Goal: Book appointment/travel/reservation

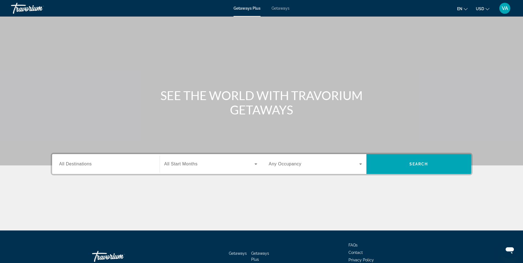
click at [93, 168] on div "Search widget" at bounding box center [105, 164] width 93 height 16
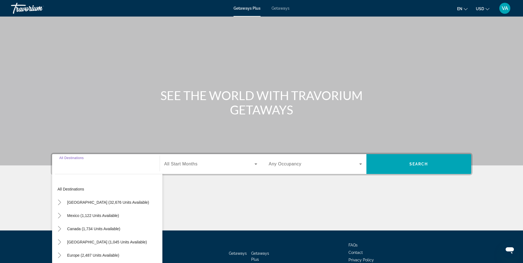
scroll to position [35, 0]
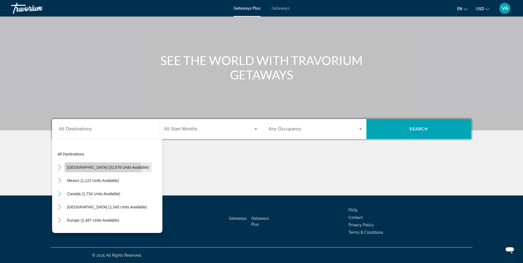
click at [102, 168] on span "[GEOGRAPHIC_DATA] (32,676 units available)" at bounding box center [108, 167] width 82 height 4
type input "**********"
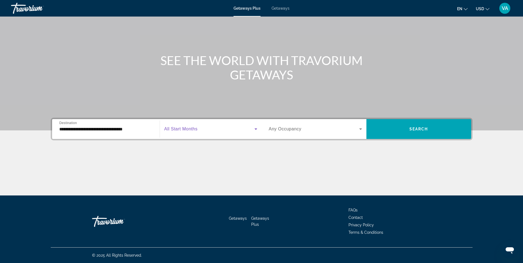
click at [250, 127] on span "Search widget" at bounding box center [209, 129] width 90 height 7
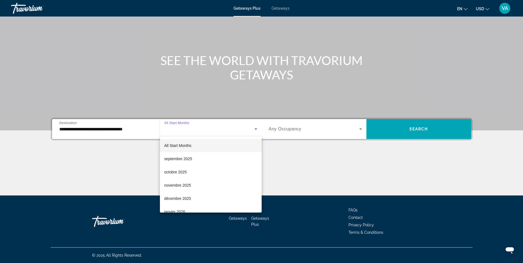
click at [226, 143] on mat-option "All Start Months" at bounding box center [211, 145] width 102 height 13
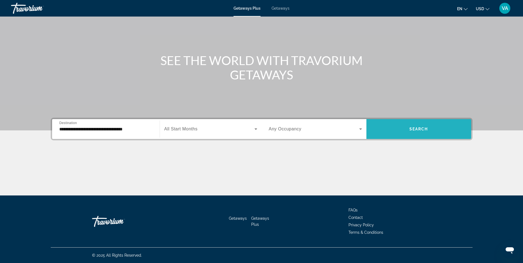
click at [407, 126] on span "Search widget" at bounding box center [418, 128] width 105 height 13
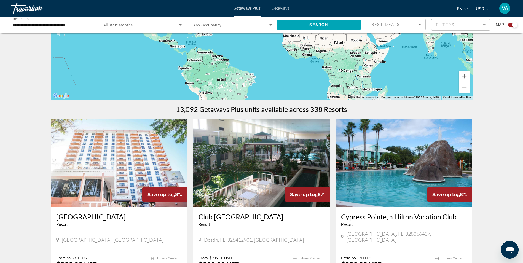
scroll to position [165, 0]
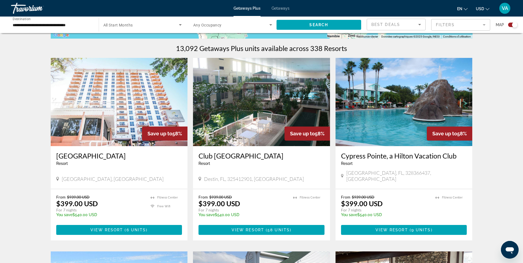
click at [383, 107] on img "Main content" at bounding box center [403, 102] width 137 height 88
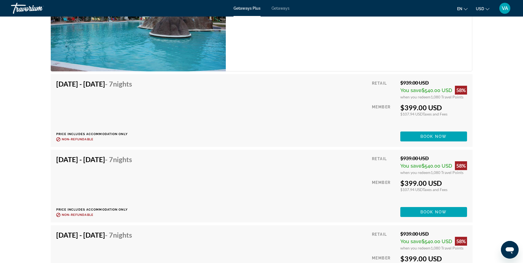
scroll to position [960, 0]
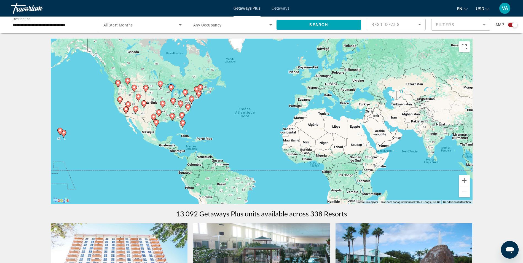
click at [135, 110] on image "Main content" at bounding box center [135, 108] width 3 height 3
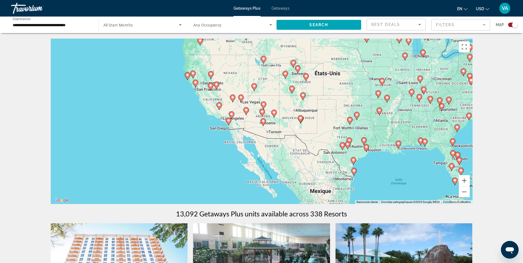
click at [274, 113] on image "Main content" at bounding box center [273, 112] width 3 height 3
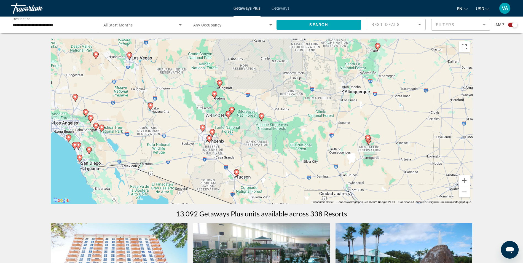
click at [213, 94] on image "Main content" at bounding box center [214, 93] width 3 height 3
type input "**********"
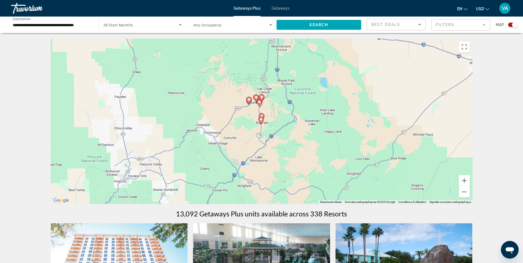
click at [249, 99] on image "Main content" at bounding box center [248, 99] width 3 height 3
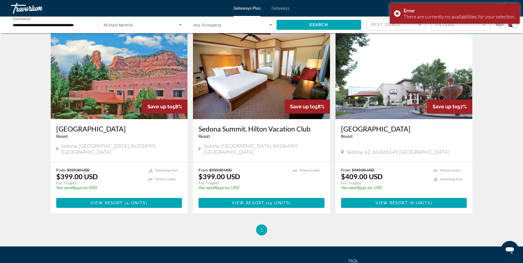
scroll to position [193, 0]
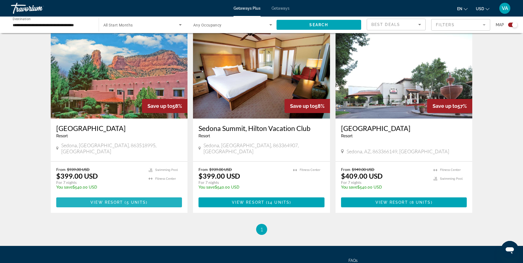
click at [106, 200] on span "View Resort" at bounding box center [106, 202] width 33 height 4
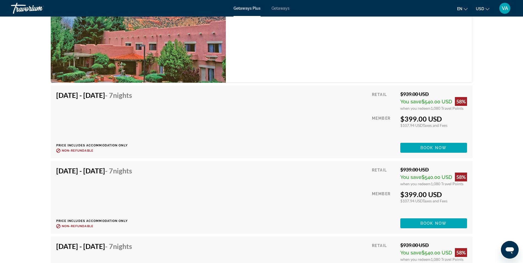
scroll to position [937, 0]
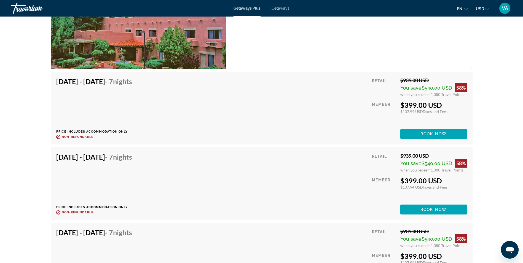
click at [266, 109] on div "[DATE] - [DATE] - 7 Nights Price includes accommodation only Refundable until :…" at bounding box center [261, 108] width 410 height 62
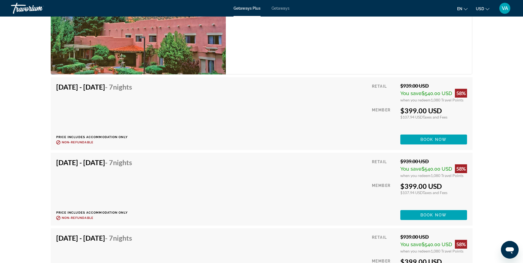
scroll to position [881, 0]
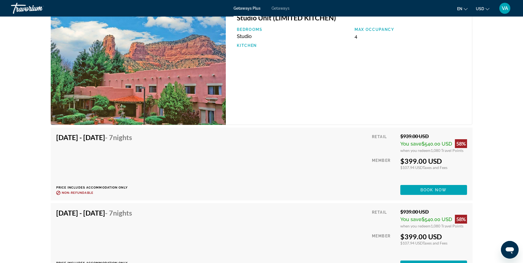
click at [157, 96] on img "Main content" at bounding box center [138, 66] width 175 height 117
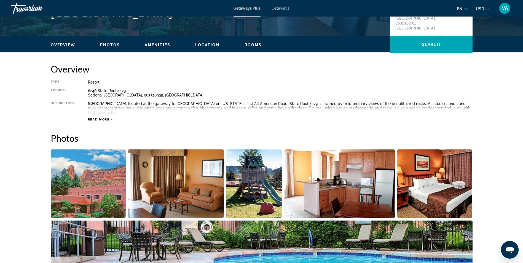
scroll to position [220, 0]
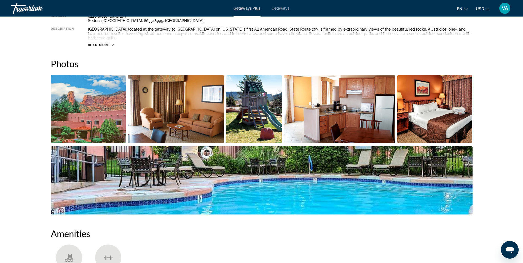
click at [197, 111] on img "Open full-screen image slider" at bounding box center [176, 109] width 96 height 68
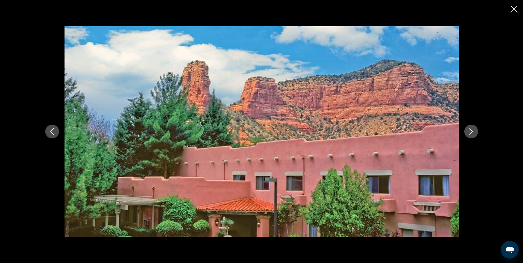
click at [468, 129] on icon "Next image" at bounding box center [470, 131] width 7 height 7
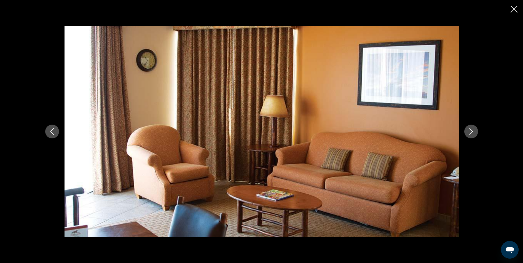
click at [468, 129] on icon "Next image" at bounding box center [470, 131] width 7 height 7
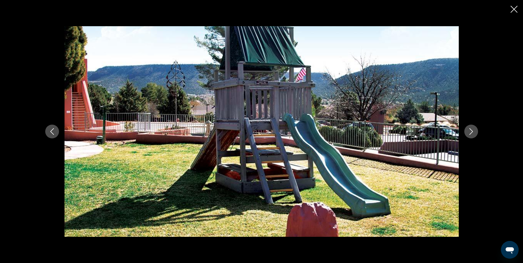
click at [468, 129] on icon "Next image" at bounding box center [470, 131] width 7 height 7
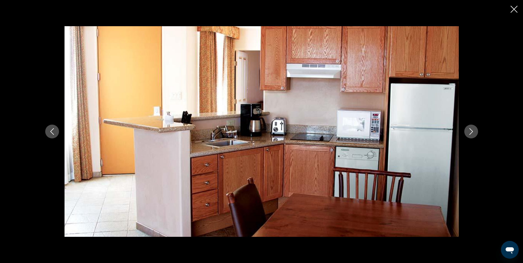
click at [468, 129] on icon "Next image" at bounding box center [470, 131] width 7 height 7
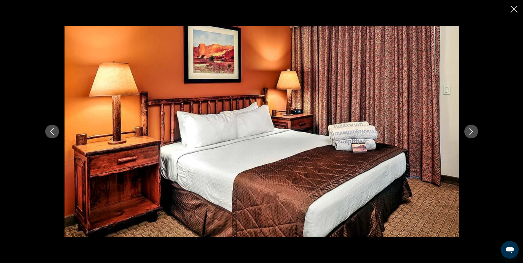
click at [468, 129] on icon "Next image" at bounding box center [470, 131] width 7 height 7
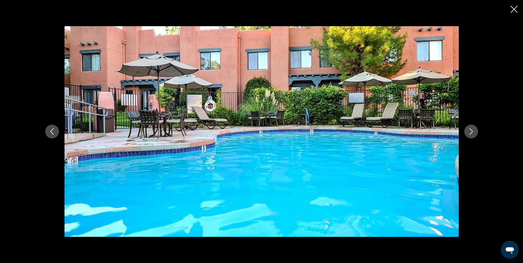
click at [468, 129] on icon "Next image" at bounding box center [470, 131] width 7 height 7
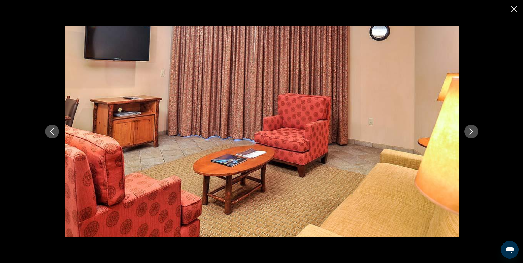
click at [468, 129] on icon "Next image" at bounding box center [470, 131] width 7 height 7
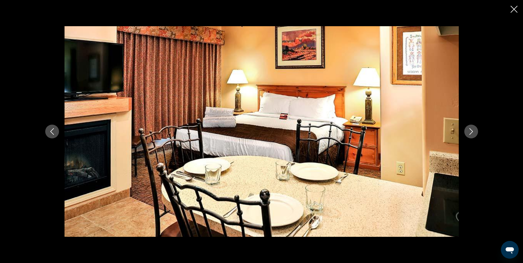
click at [468, 129] on icon "Next image" at bounding box center [470, 131] width 7 height 7
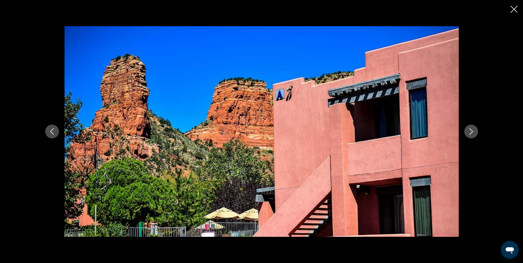
click at [468, 129] on icon "Next image" at bounding box center [470, 131] width 7 height 7
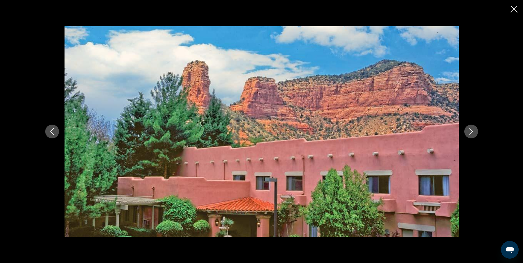
click at [468, 129] on icon "Next image" at bounding box center [470, 131] width 7 height 7
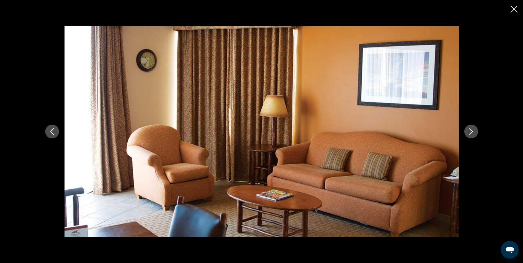
click at [511, 9] on icon "Close slideshow" at bounding box center [513, 9] width 7 height 7
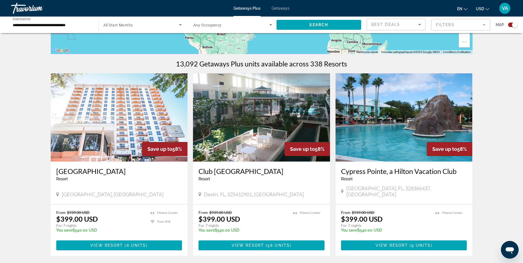
scroll to position [165, 0]
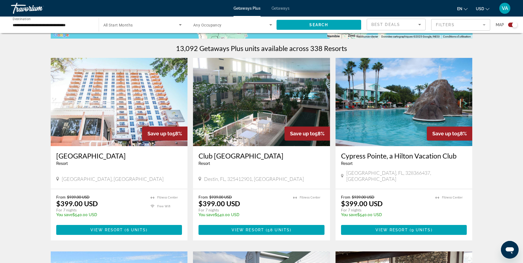
click at [269, 109] on img "Main content" at bounding box center [261, 102] width 137 height 88
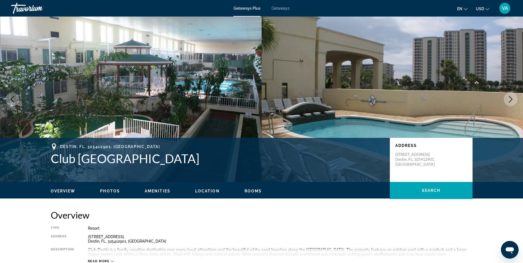
click at [221, 112] on img "Main content" at bounding box center [130, 99] width 261 height 165
click at [508, 98] on icon "Next image" at bounding box center [510, 99] width 7 height 7
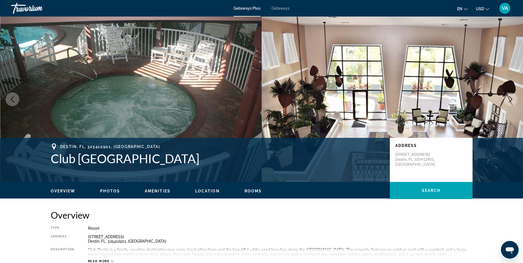
click at [508, 98] on icon "Next image" at bounding box center [510, 99] width 7 height 7
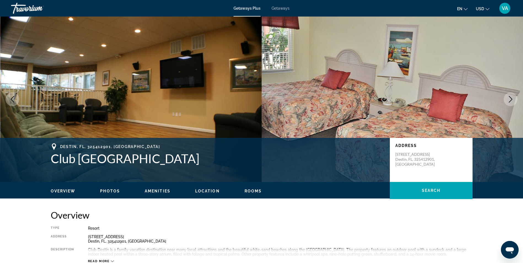
click at [508, 98] on icon "Next image" at bounding box center [510, 99] width 7 height 7
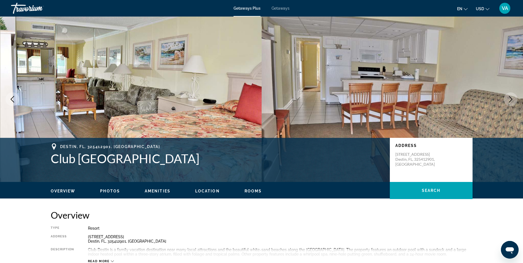
click at [508, 98] on icon "Next image" at bounding box center [510, 99] width 7 height 7
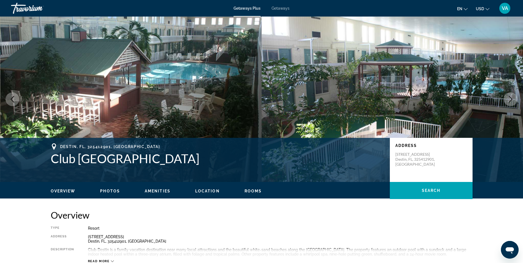
click at [508, 98] on icon "Next image" at bounding box center [510, 99] width 7 height 7
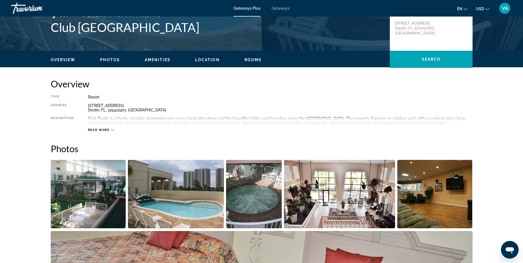
scroll to position [138, 0]
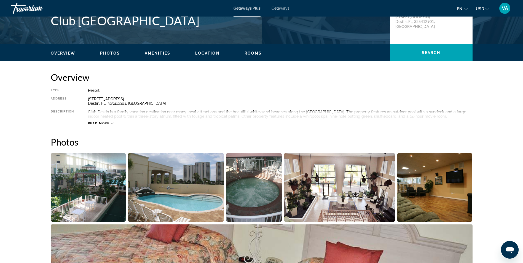
click at [99, 124] on span "Read more" at bounding box center [99, 123] width 22 height 4
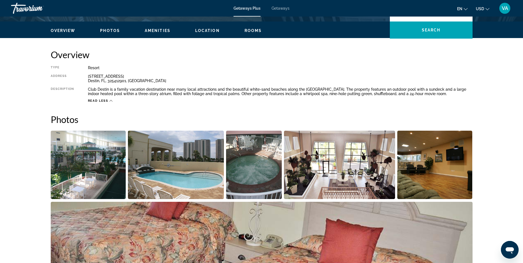
scroll to position [248, 0]
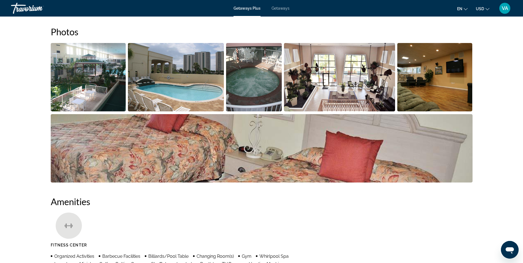
click at [409, 154] on img "Open full-screen image slider" at bounding box center [261, 148] width 421 height 68
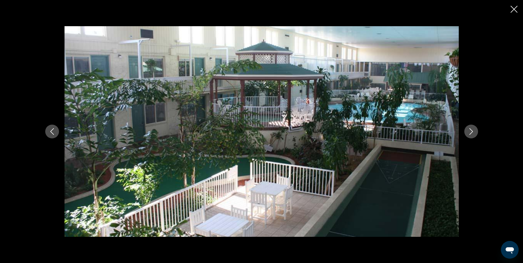
click at [469, 131] on icon "Next image" at bounding box center [470, 131] width 7 height 7
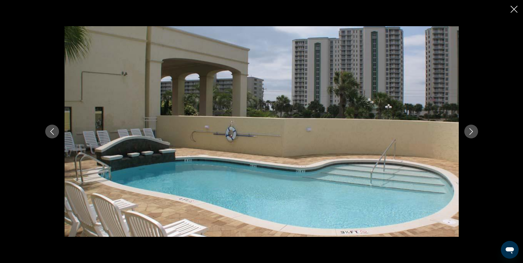
click at [469, 131] on icon "Next image" at bounding box center [470, 131] width 7 height 7
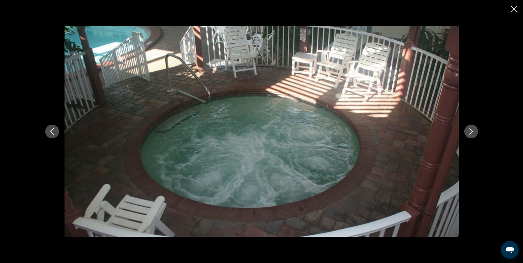
click at [469, 131] on icon "Next image" at bounding box center [470, 131] width 7 height 7
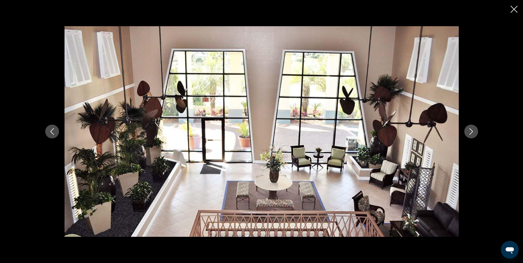
click at [469, 131] on icon "Next image" at bounding box center [470, 131] width 7 height 7
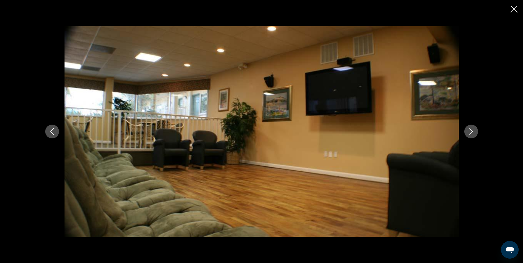
click at [469, 131] on icon "Next image" at bounding box center [470, 131] width 7 height 7
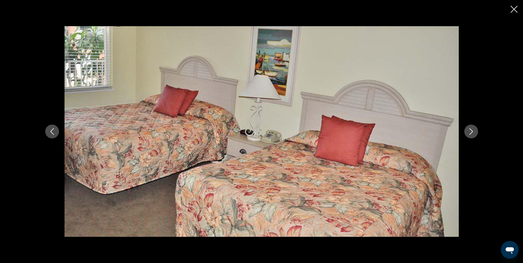
click at [516, 11] on icon "Close slideshow" at bounding box center [513, 9] width 7 height 7
